Goal: Navigation & Orientation: Find specific page/section

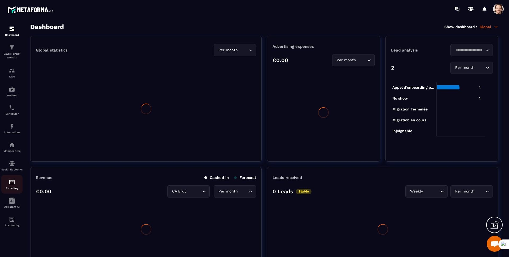
click at [9, 184] on img at bounding box center [12, 182] width 6 height 6
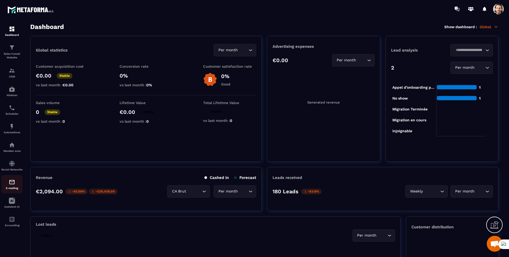
click at [9, 184] on img at bounding box center [12, 182] width 6 height 6
